Goal: Task Accomplishment & Management: Complete application form

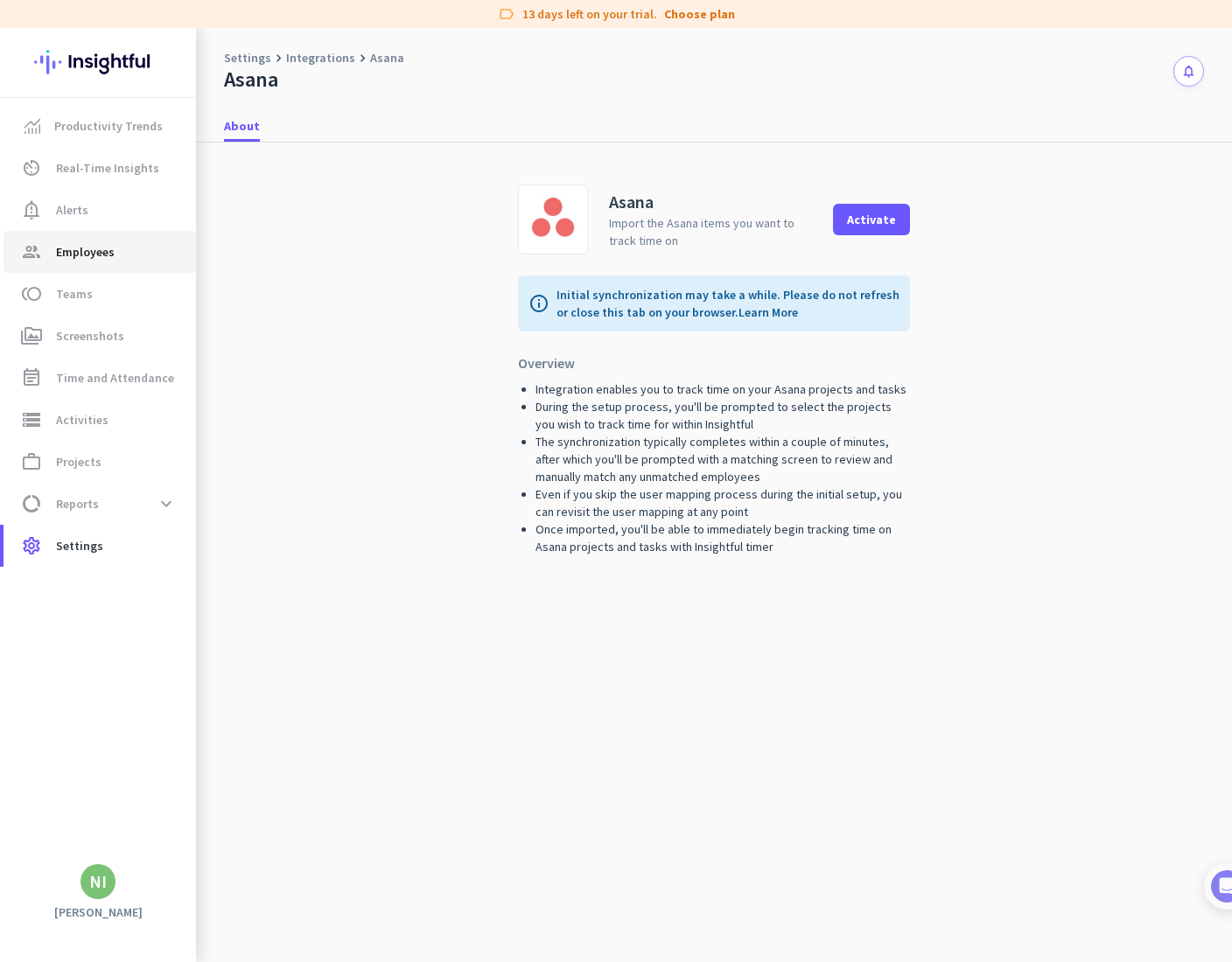
click at [100, 239] on link "group Employees" at bounding box center [100, 252] width 193 height 42
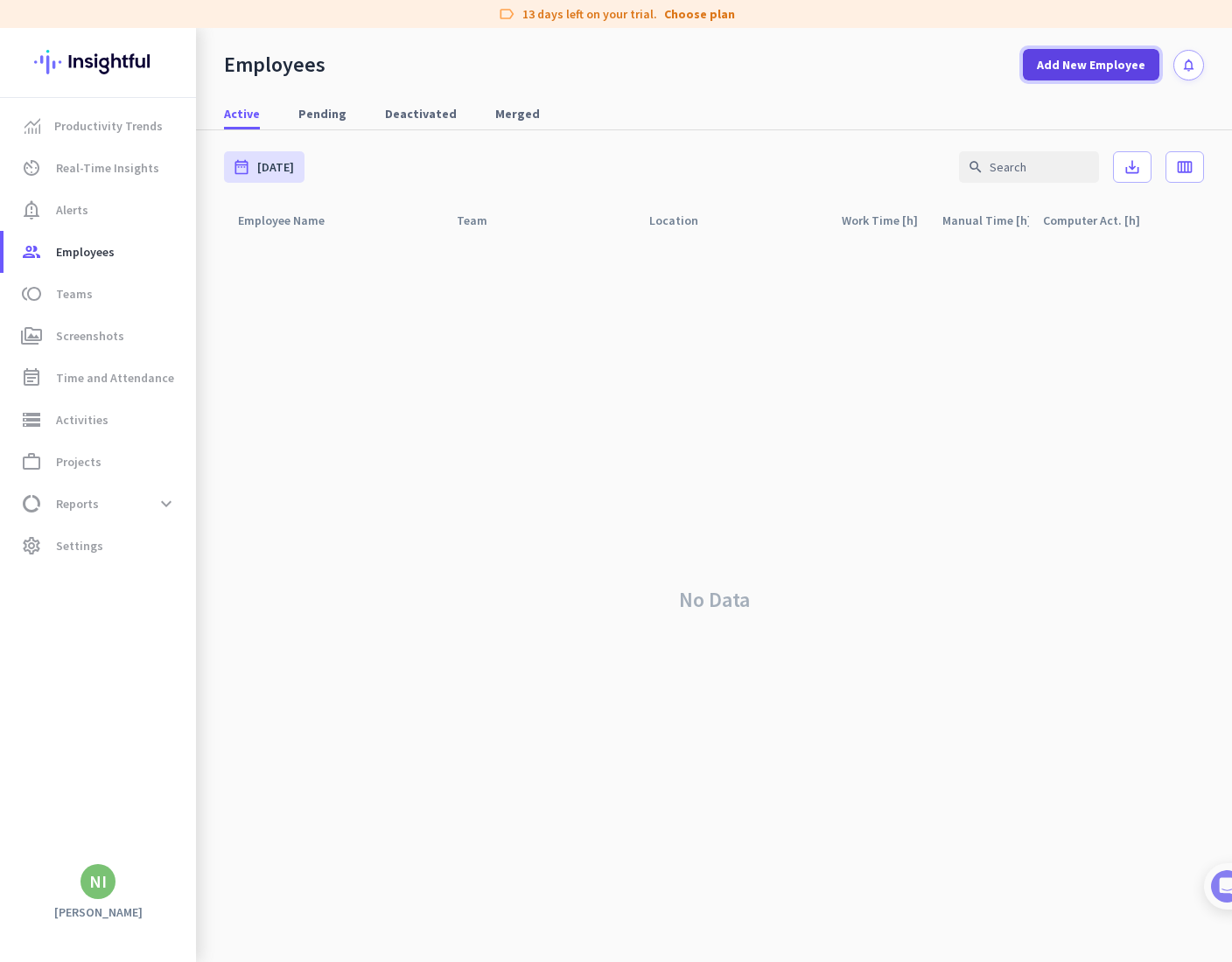
click at [1035, 60] on span at bounding box center [1091, 65] width 136 height 42
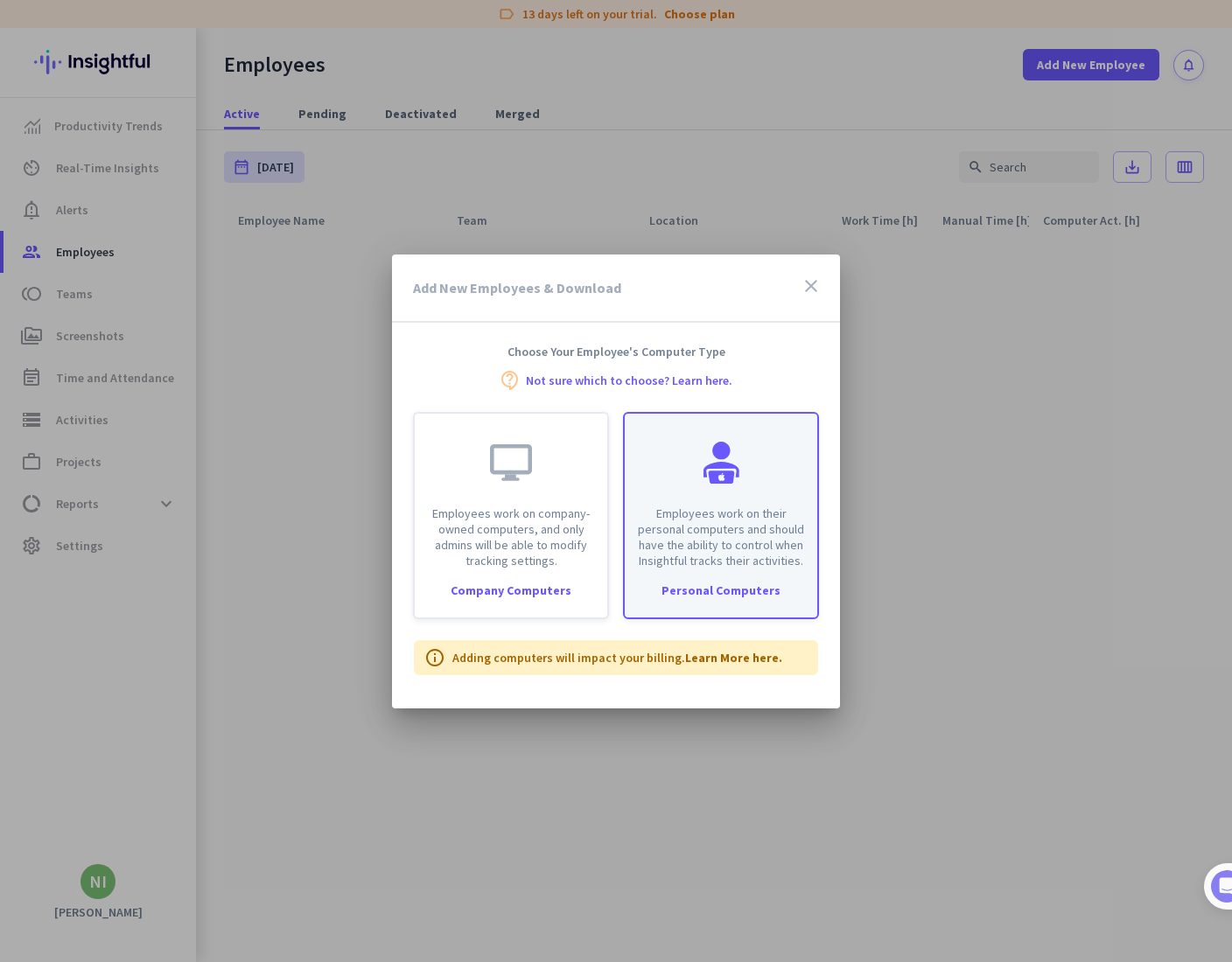
click at [677, 499] on div "Employees work on their personal computers and should have the ability to contr…" at bounding box center [721, 490] width 193 height 154
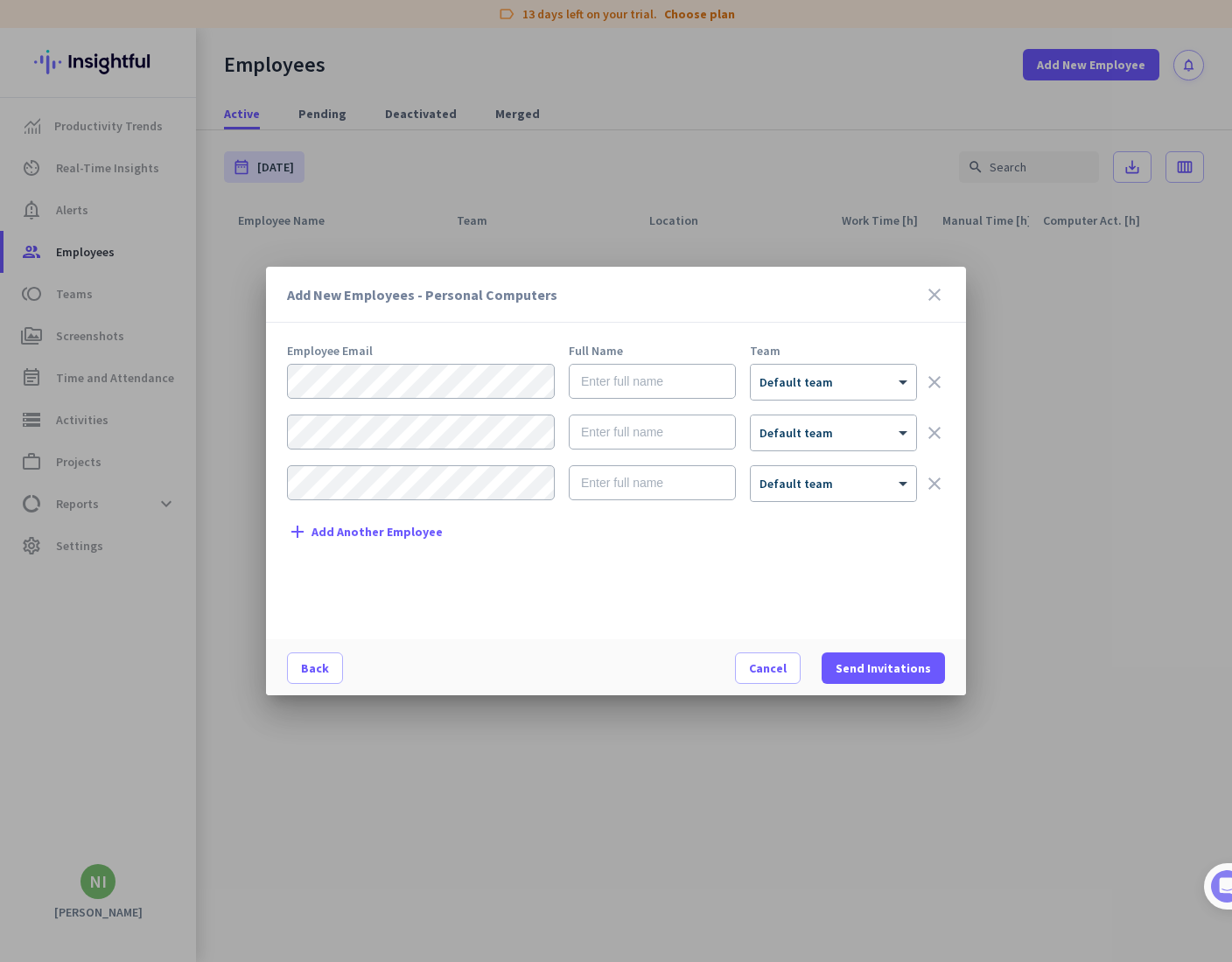
click at [361, 539] on div "add Add Another Employee" at bounding box center [365, 531] width 155 height 21
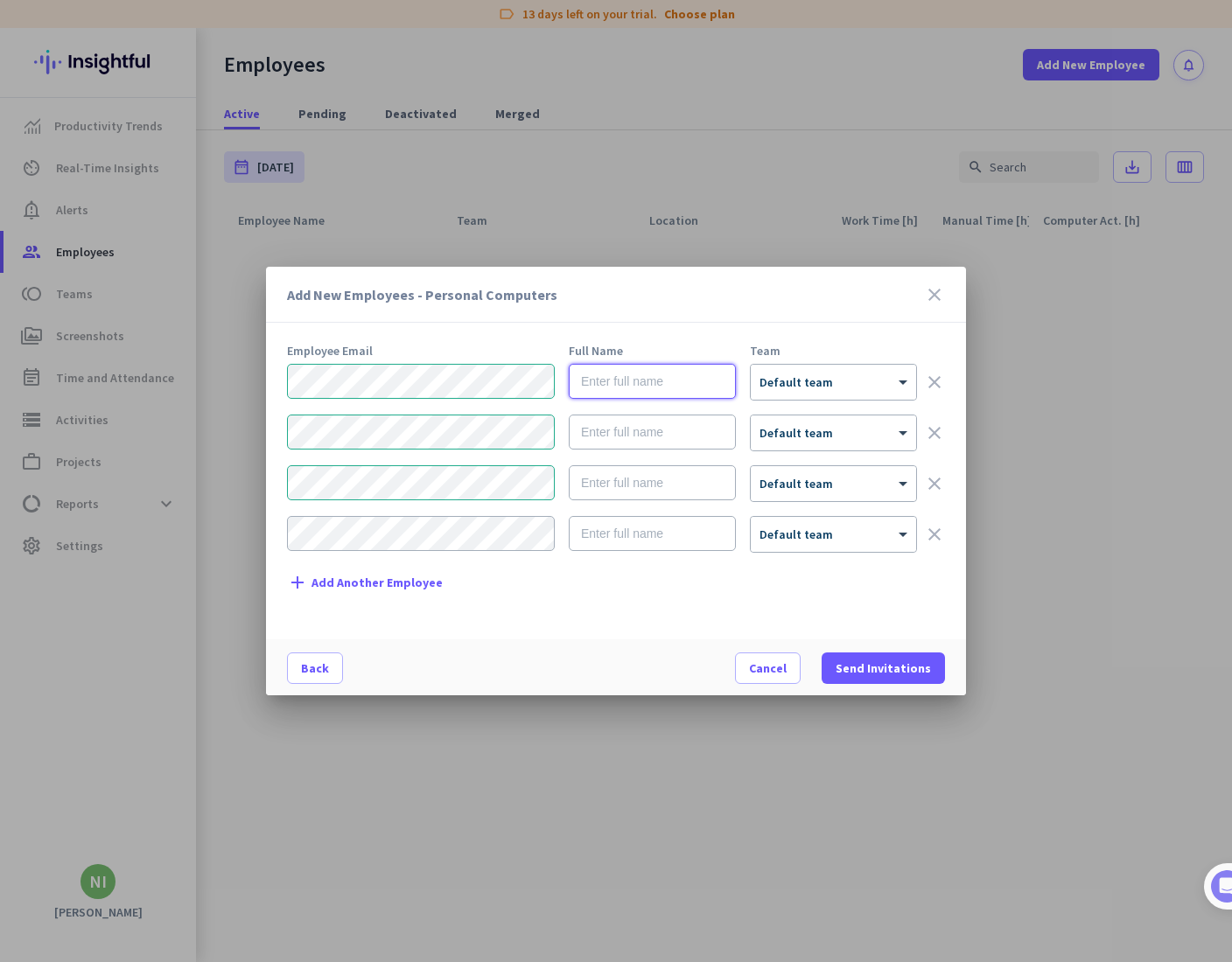
click at [585, 371] on input "text" at bounding box center [652, 381] width 167 height 35
type input "Source 1"
type input "D"
type input "Source 2"
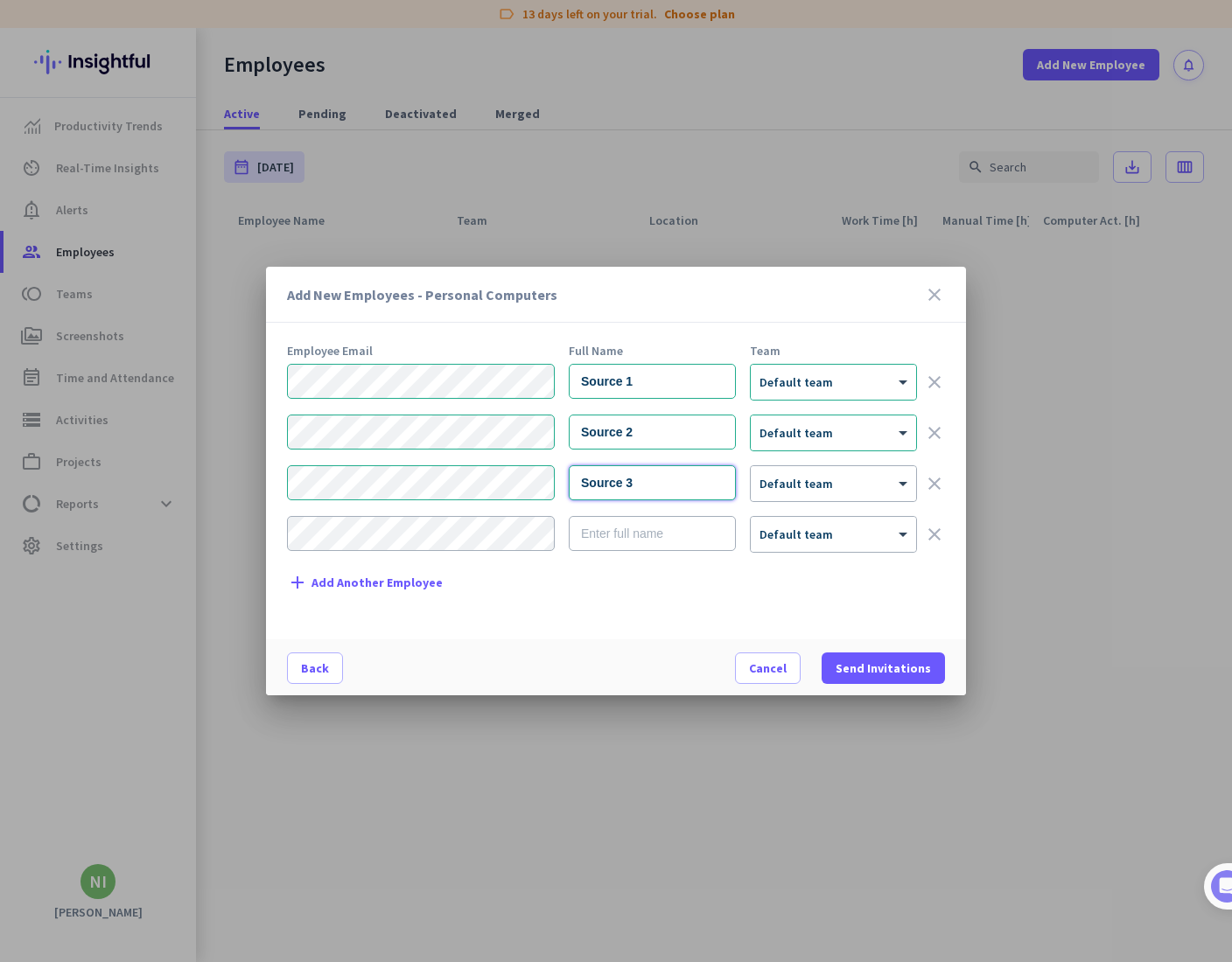
type input "Source 3"
click at [408, 571] on div "Employee Email Full Name Team Source 1 × Default team clear Source 2 × Default …" at bounding box center [623, 482] width 672 height 277
click at [406, 573] on div "add Add Another Employee" at bounding box center [365, 582] width 155 height 21
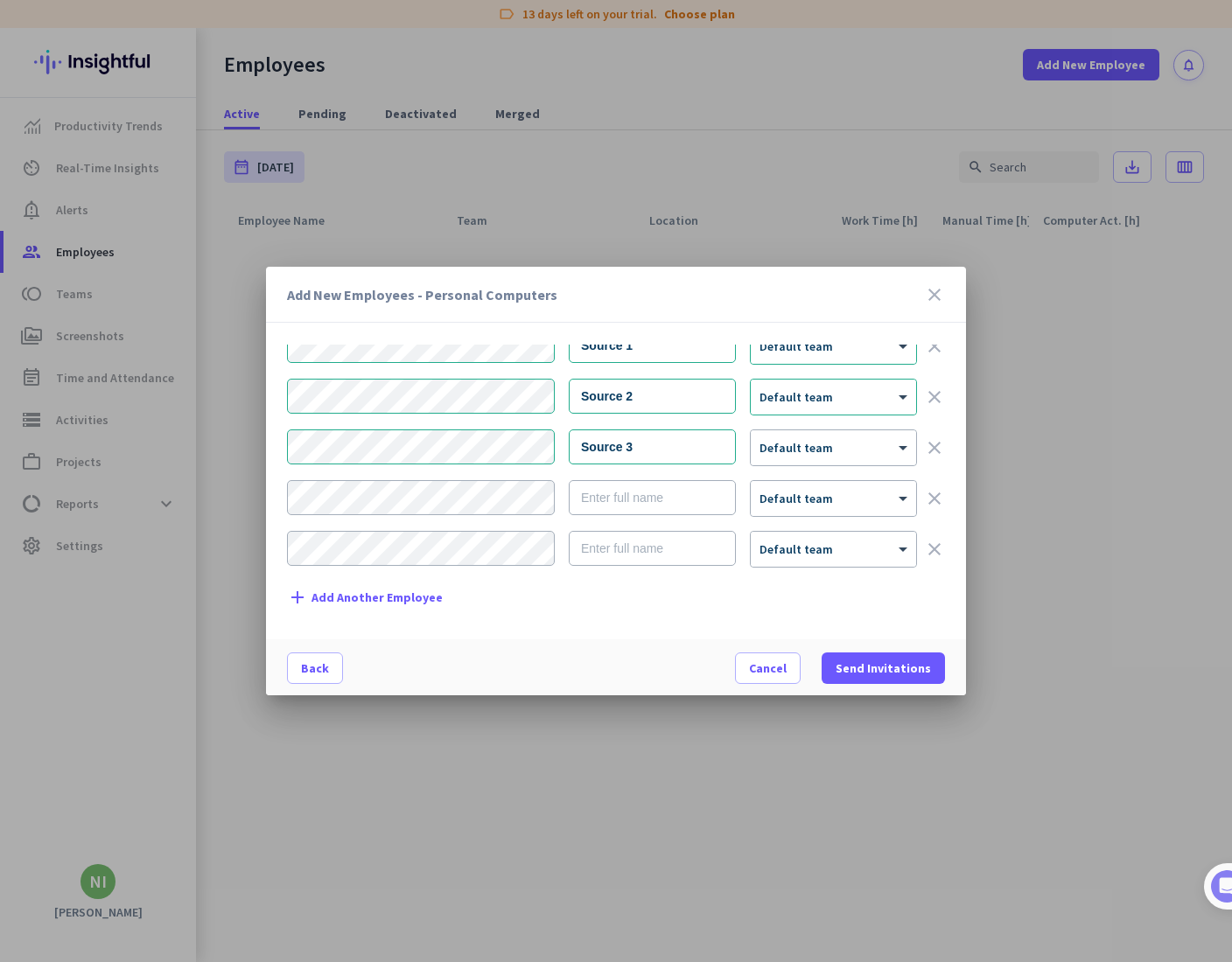
click at [402, 580] on form "Source 1 × Default team clear Source 2 × Default team clear Source 3 × Default …" at bounding box center [616, 455] width 658 height 253
click at [402, 591] on span "Add Another Employee" at bounding box center [377, 598] width 131 height 13
click at [611, 450] on input "text" at bounding box center [652, 447] width 167 height 35
type input "Destination 1"
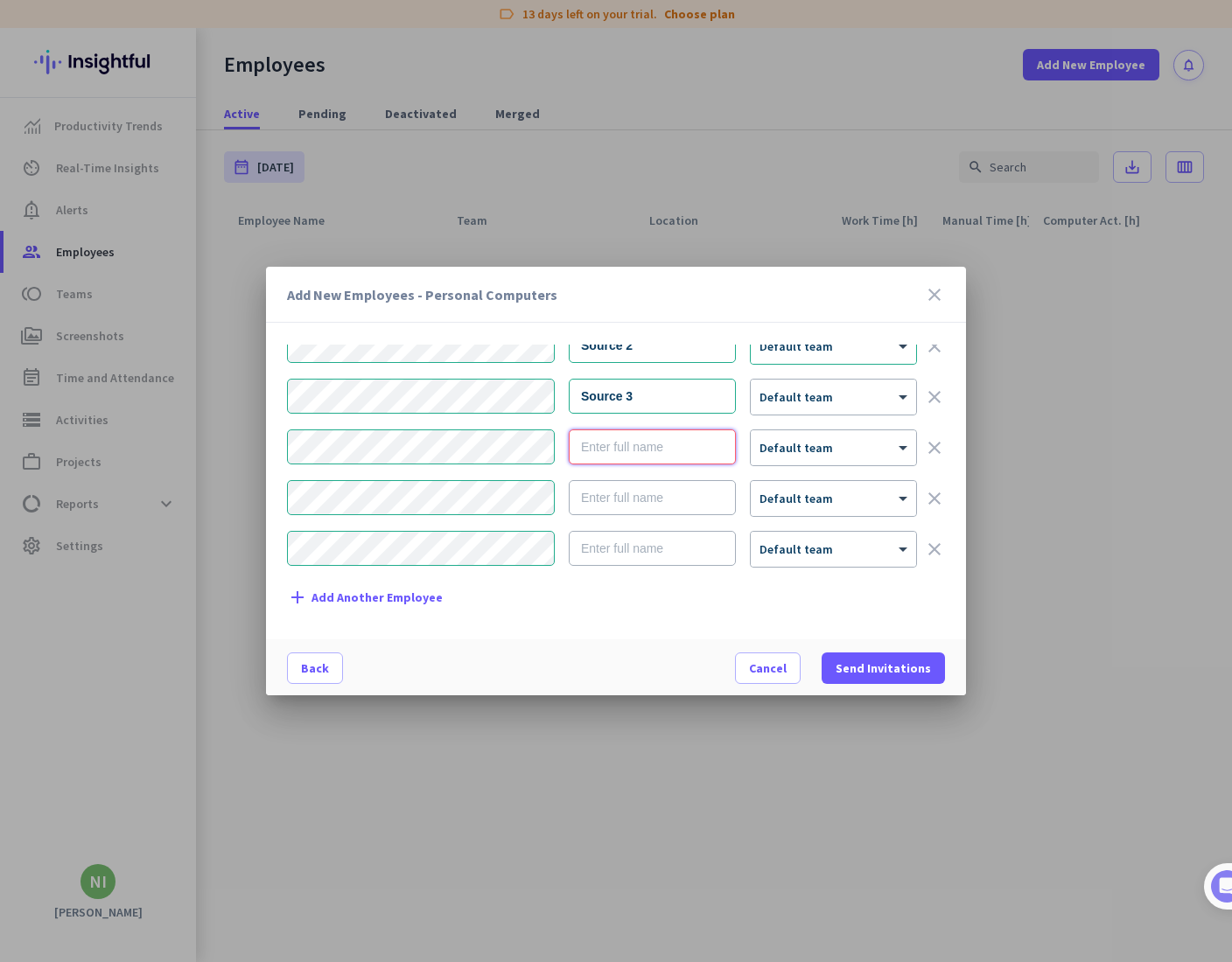
paste input "Destination 1"
type input "Destination 1"
click at [637, 479] on form "Source 1 × Default team clear Source 2 × Default team clear Source 3 × Default …" at bounding box center [616, 429] width 658 height 304
click at [642, 498] on input "text" at bounding box center [652, 497] width 167 height 35
paste input "Destination 1"
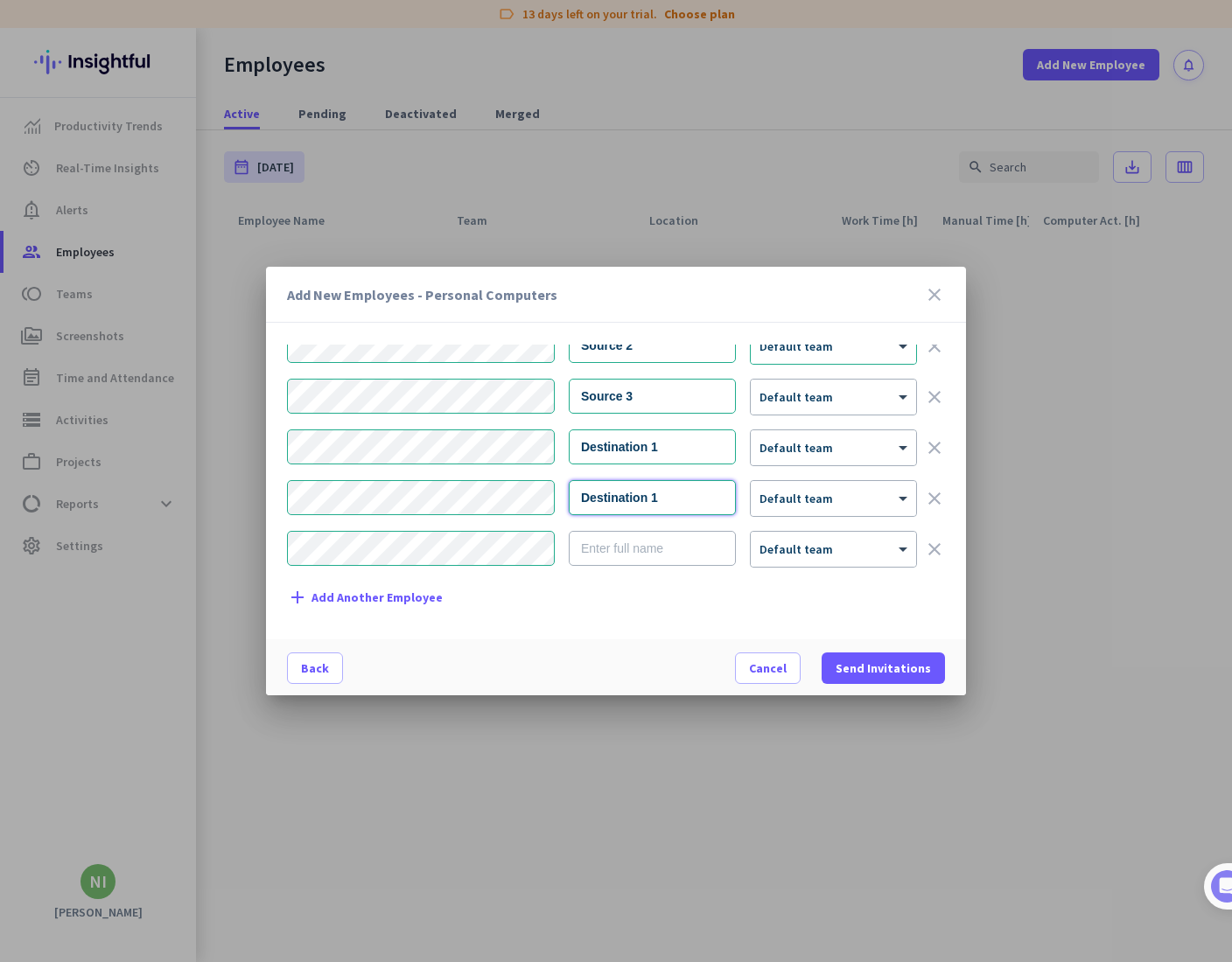
type input "Destination 1"
click at [658, 550] on input "text" at bounding box center [652, 548] width 167 height 35
paste input "Destination 1"
type input "Destination 1"
click at [690, 505] on input "Destination 1" at bounding box center [652, 497] width 167 height 35
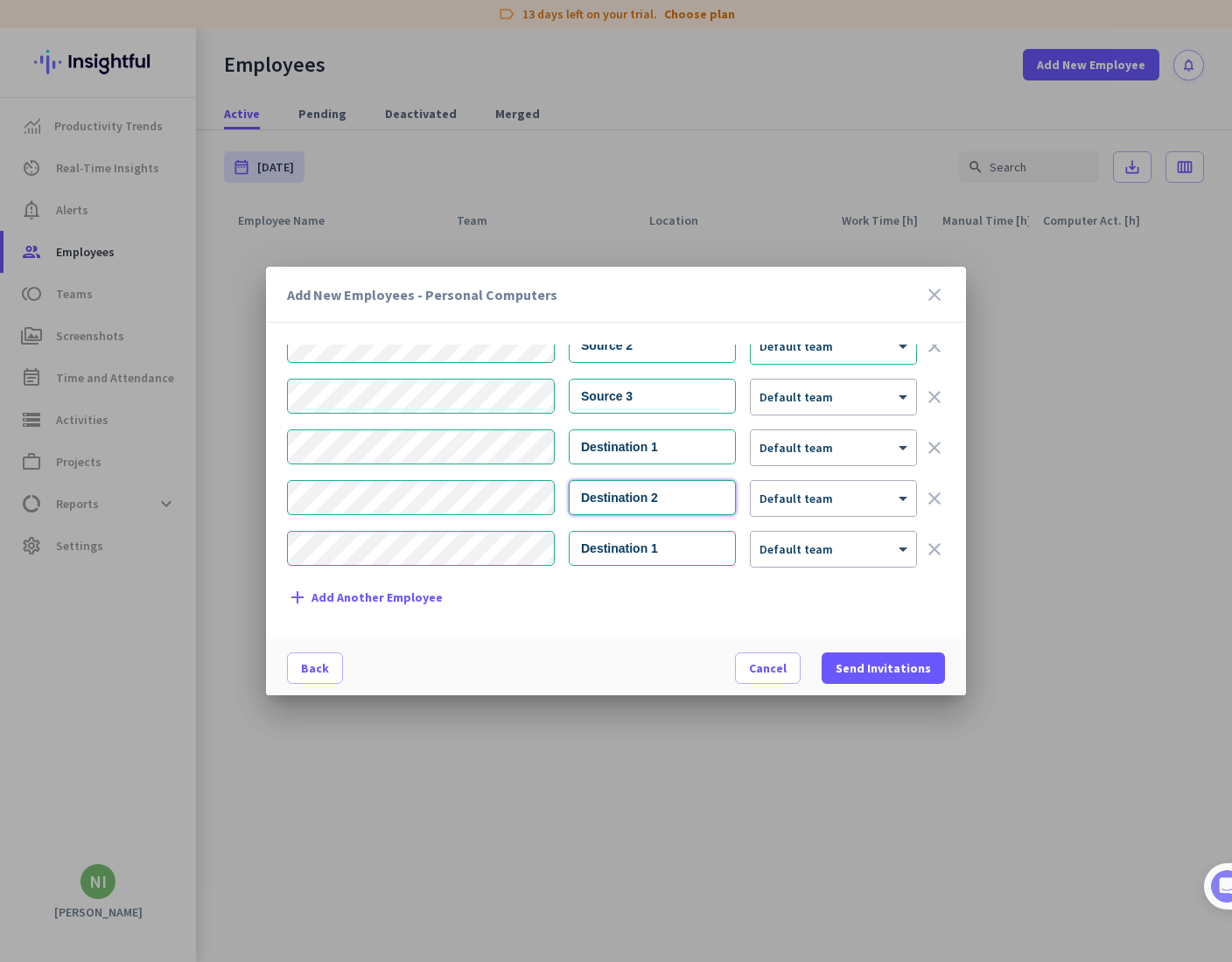
type input "Destination 2"
click at [691, 535] on input "Destination 1" at bounding box center [652, 548] width 167 height 35
type input "Destination 3"
click at [921, 672] on span "Send Invitations" at bounding box center [883, 668] width 95 height 17
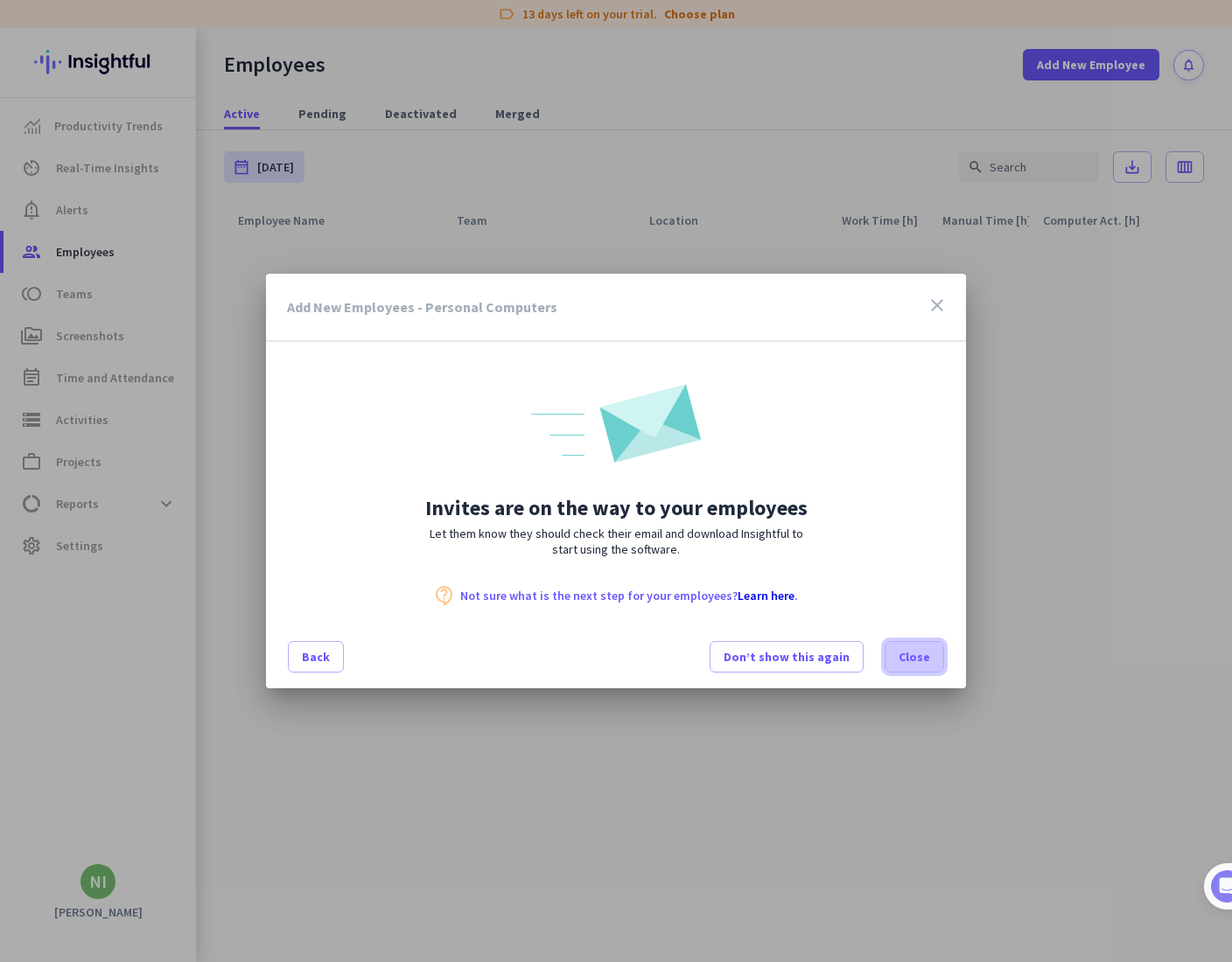
click at [910, 662] on span "Close" at bounding box center [913, 656] width 32 height 17
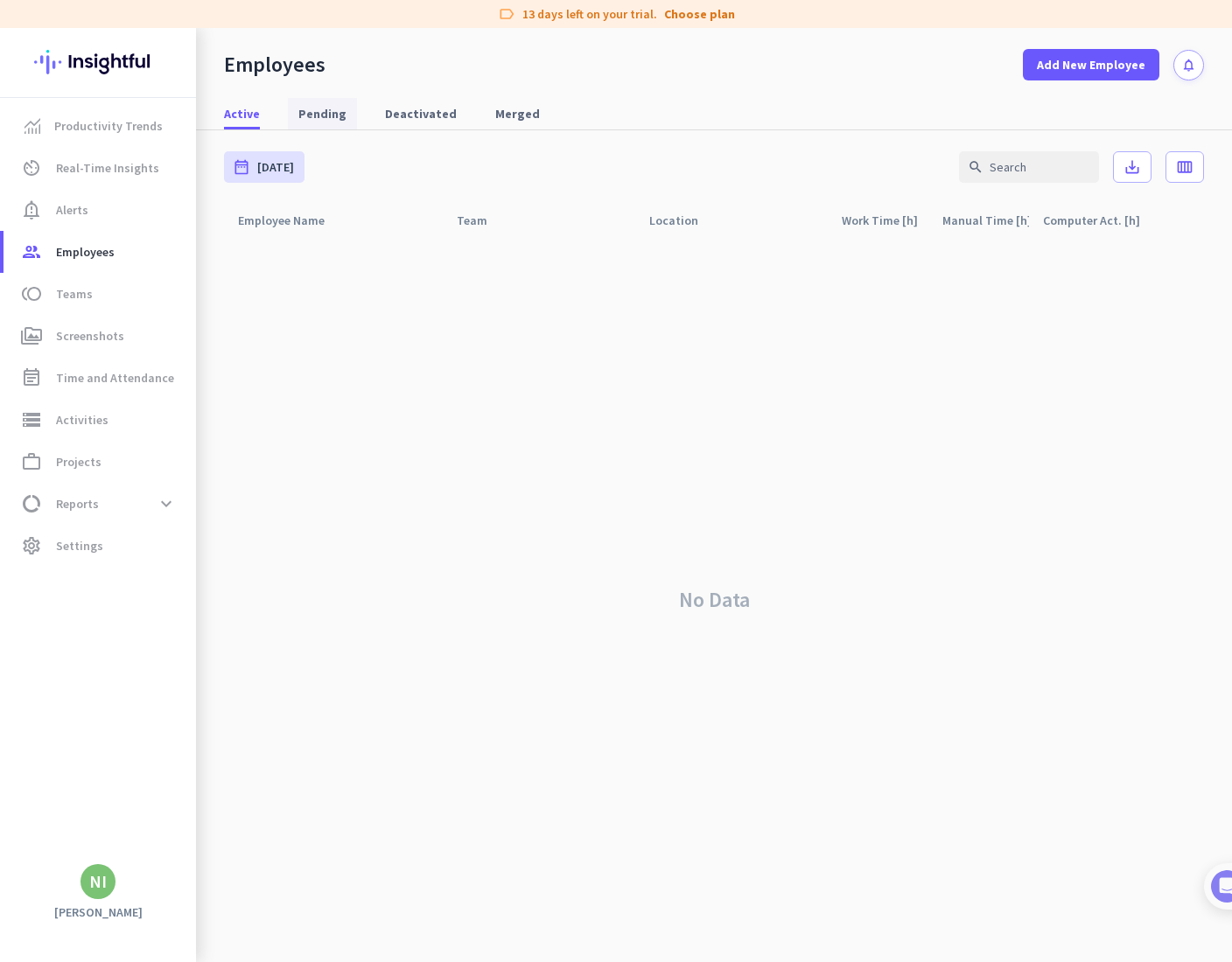
click at [325, 118] on span "Pending" at bounding box center [322, 113] width 48 height 17
